Goal: Task Accomplishment & Management: Complete application form

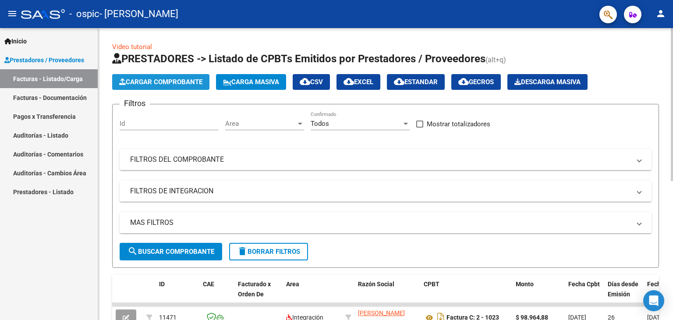
click at [174, 84] on span "Cargar Comprobante" at bounding box center [160, 82] width 83 height 8
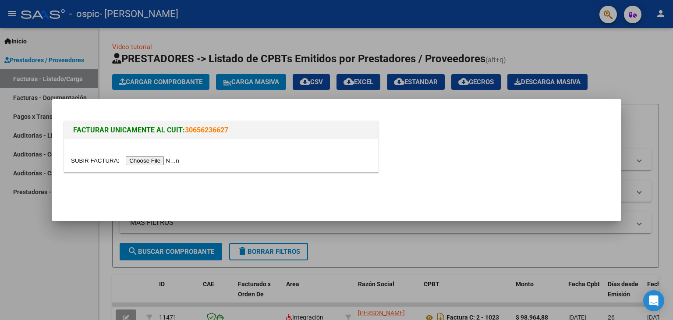
click at [166, 159] on input "file" at bounding box center [126, 160] width 111 height 9
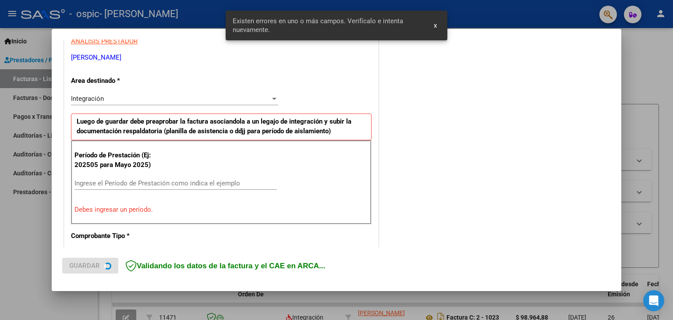
scroll to position [184, 0]
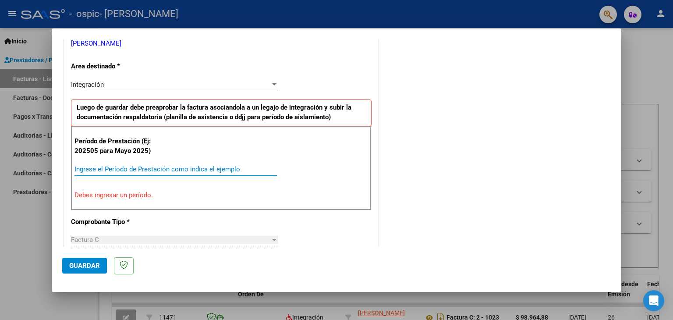
click at [179, 168] on input "Ingrese el Período de Prestación como indica el ejemplo" at bounding box center [175, 169] width 202 height 8
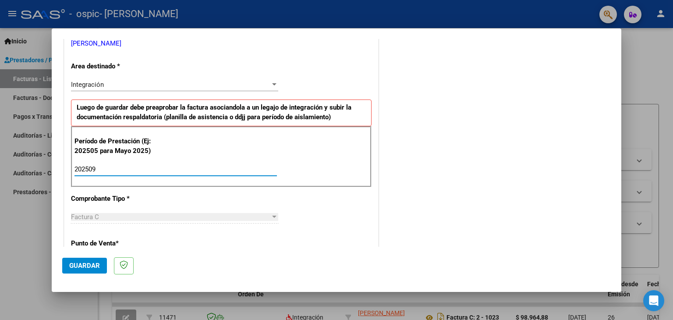
type input "202508"
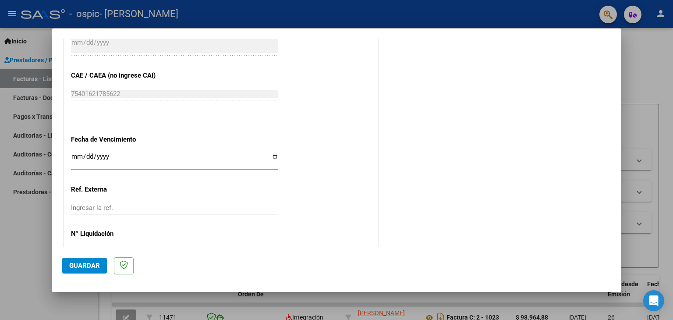
scroll to position [562, 0]
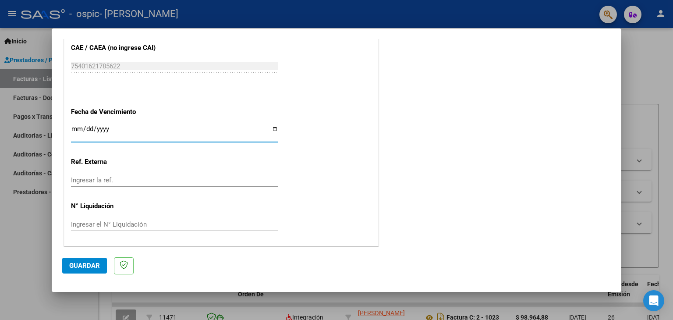
click at [272, 128] on input "Ingresar la fecha" at bounding box center [174, 132] width 207 height 14
type input "[DATE]"
click at [76, 263] on span "Guardar" at bounding box center [84, 266] width 31 height 8
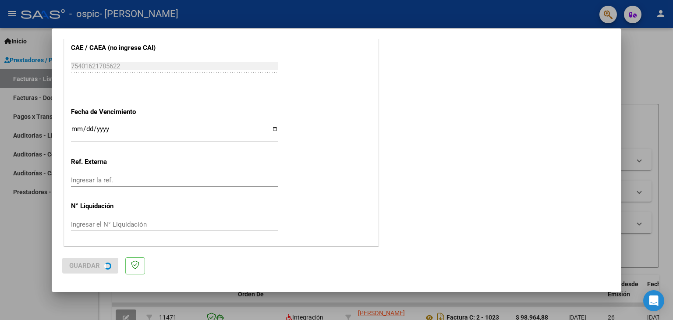
scroll to position [0, 0]
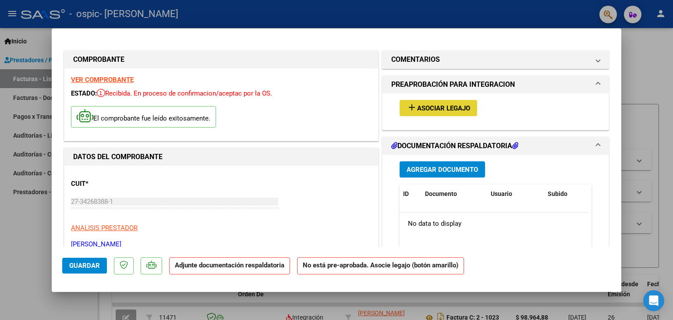
click at [450, 103] on button "add Asociar Legajo" at bounding box center [439, 108] width 78 height 16
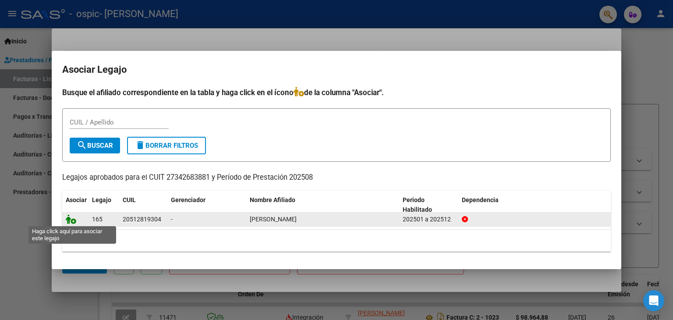
click at [71, 221] on icon at bounding box center [71, 219] width 11 height 10
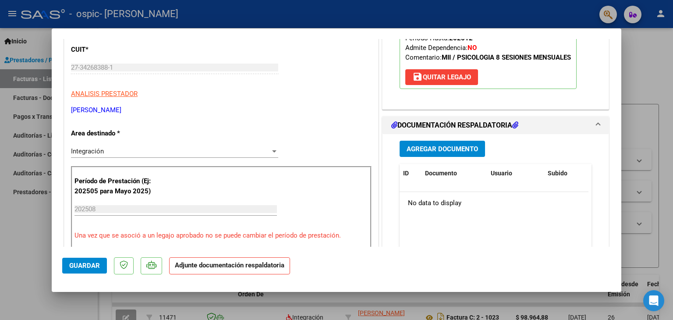
scroll to position [137, 0]
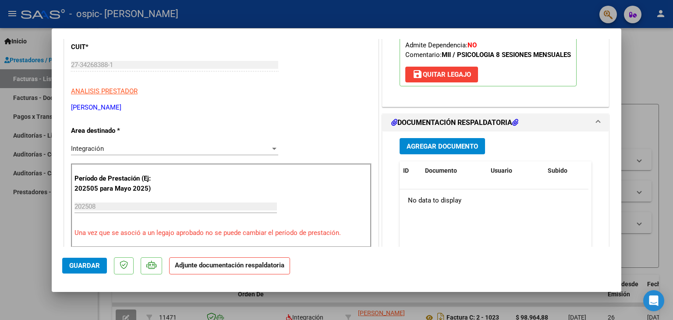
click at [411, 145] on span "Agregar Documento" at bounding box center [442, 146] width 71 height 8
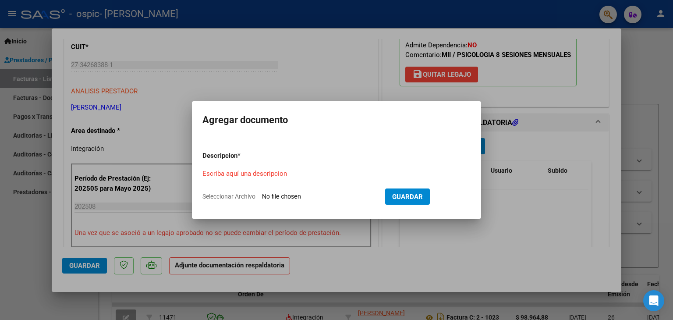
click at [323, 195] on input "Seleccionar Archivo" at bounding box center [320, 197] width 116 height 8
type input "C:\fakepath\asistencia [PERSON_NAME] sep.pdf"
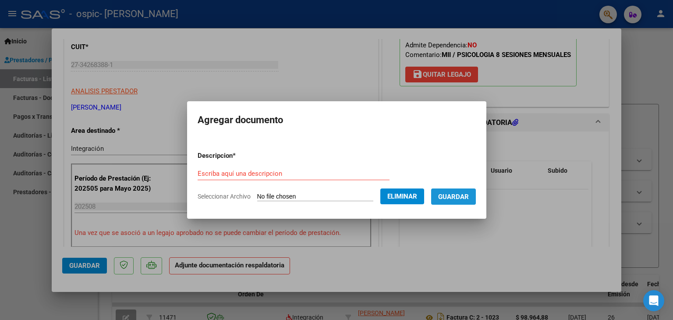
click at [462, 193] on span "Guardar" at bounding box center [453, 197] width 31 height 8
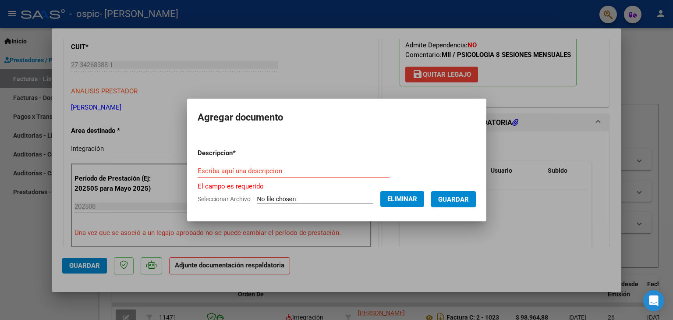
click at [348, 169] on input "Escriba aquí una descripcion" at bounding box center [294, 171] width 192 height 8
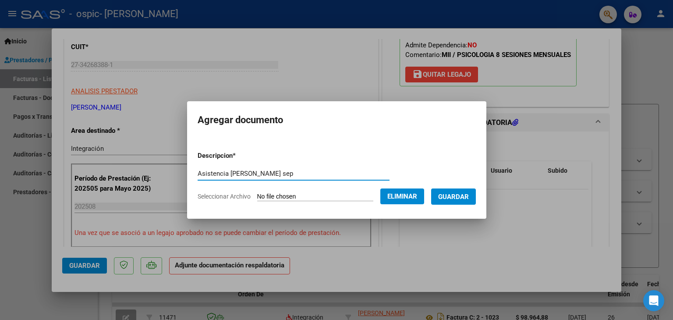
type input "Asistencia [PERSON_NAME] sep"
click at [461, 196] on span "Guardar" at bounding box center [453, 197] width 31 height 8
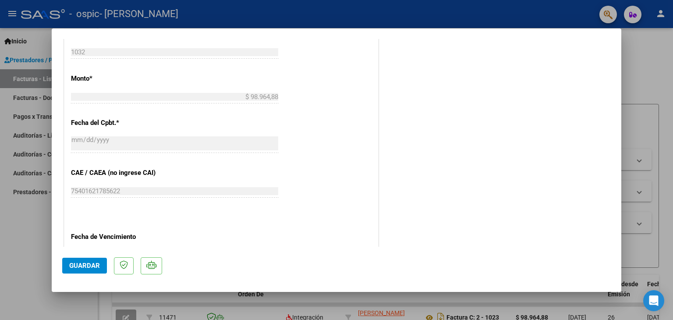
scroll to position [575, 0]
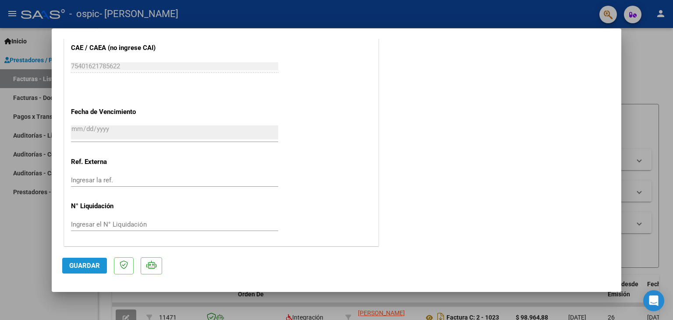
click at [81, 268] on span "Guardar" at bounding box center [84, 266] width 31 height 8
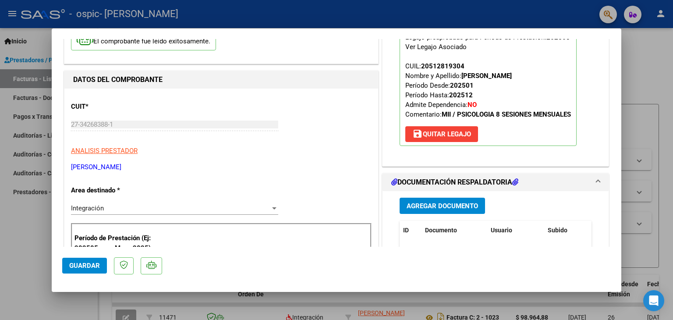
scroll to position [8, 0]
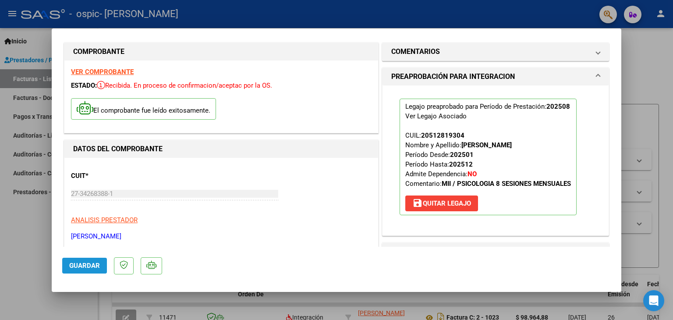
click at [84, 265] on span "Guardar" at bounding box center [84, 266] width 31 height 8
click at [649, 85] on div at bounding box center [336, 160] width 673 height 320
type input "$ 0,00"
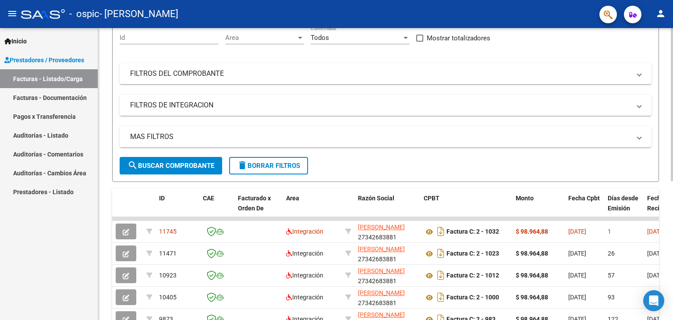
scroll to position [0, 0]
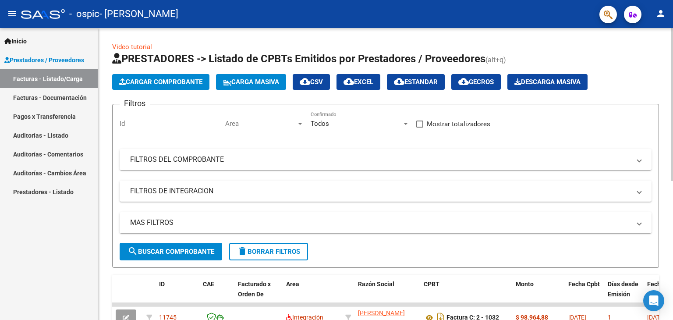
click at [670, 0] on html "menu - ospic - [PERSON_NAME] person Inicio Instructivos Contacto OS Prestadores…" at bounding box center [336, 160] width 673 height 320
